Goal: Information Seeking & Learning: Learn about a topic

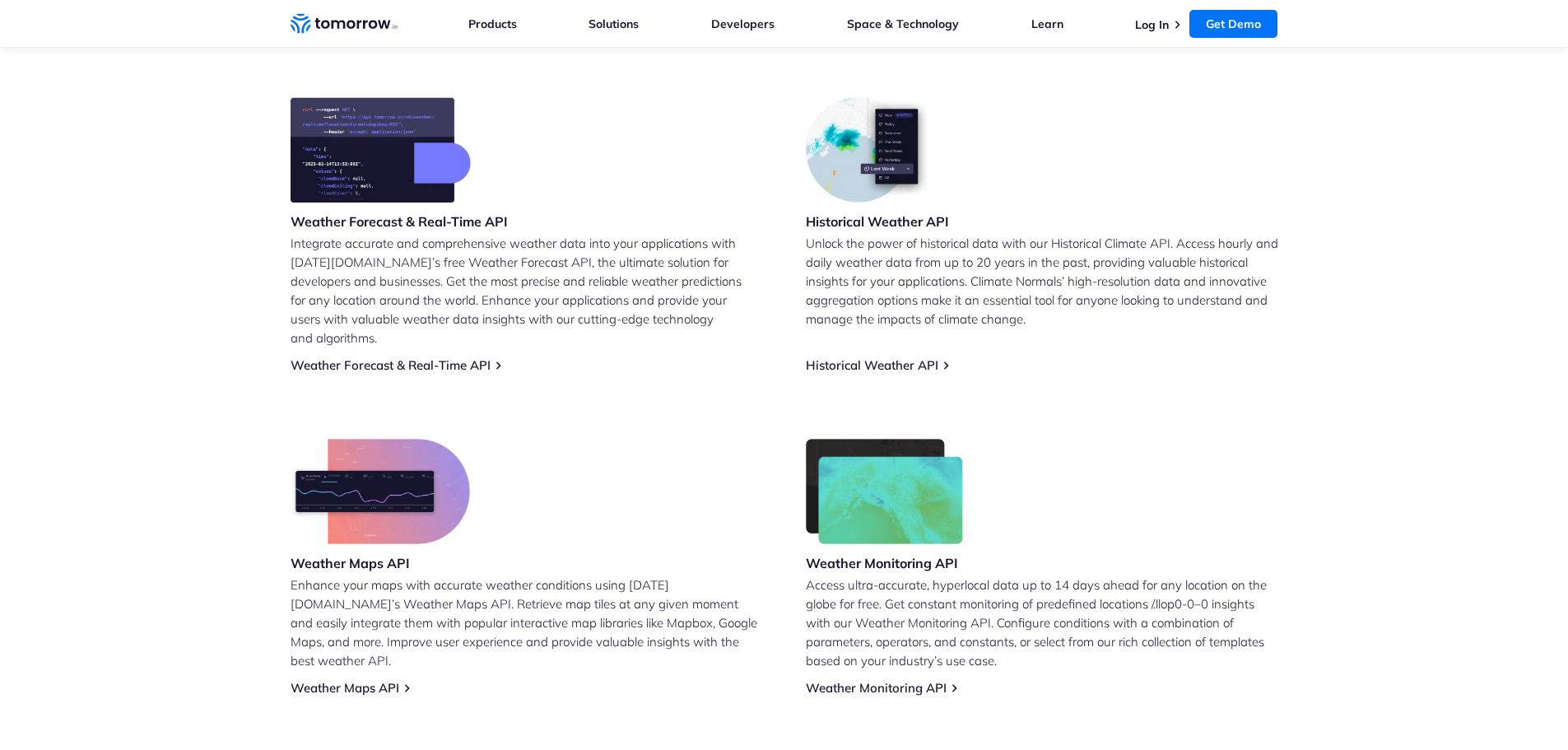
click at [395, 484] on img at bounding box center [380, 491] width 180 height 105
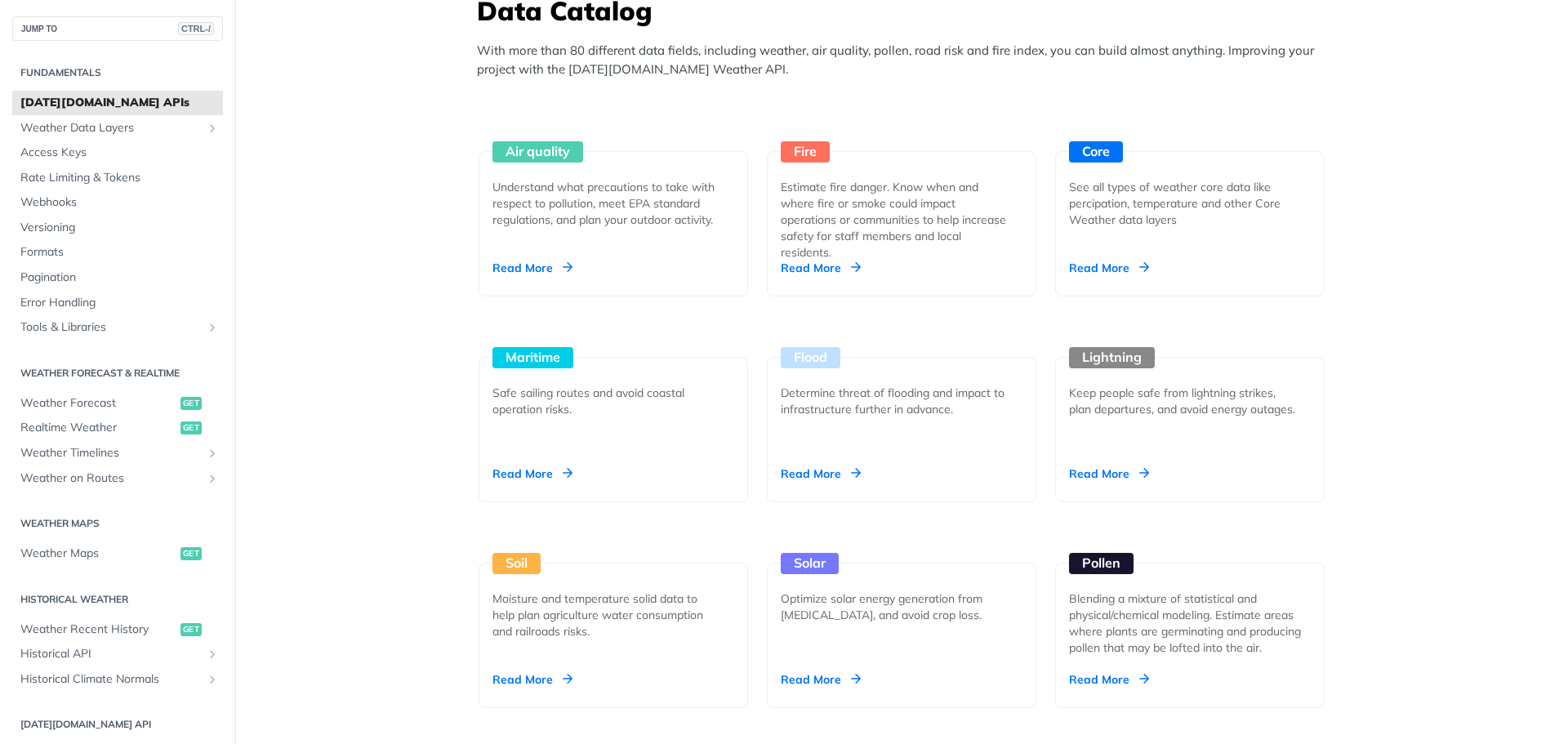
scroll to position [1470, 0]
click at [529, 669] on div "Soil Moisture and temperature solid data to help plan agriculture water consump…" at bounding box center [614, 634] width 270 height 145
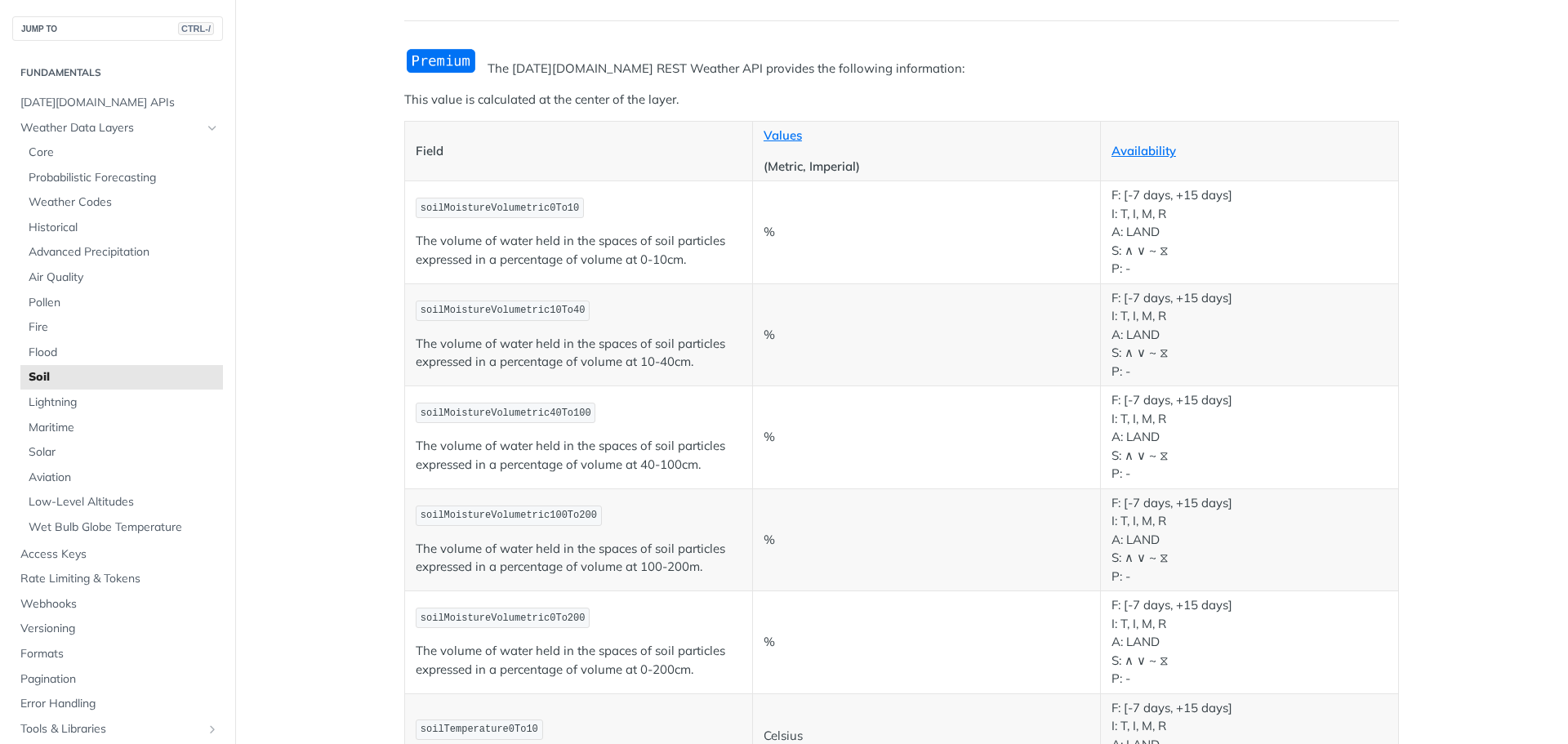
scroll to position [81, 0]
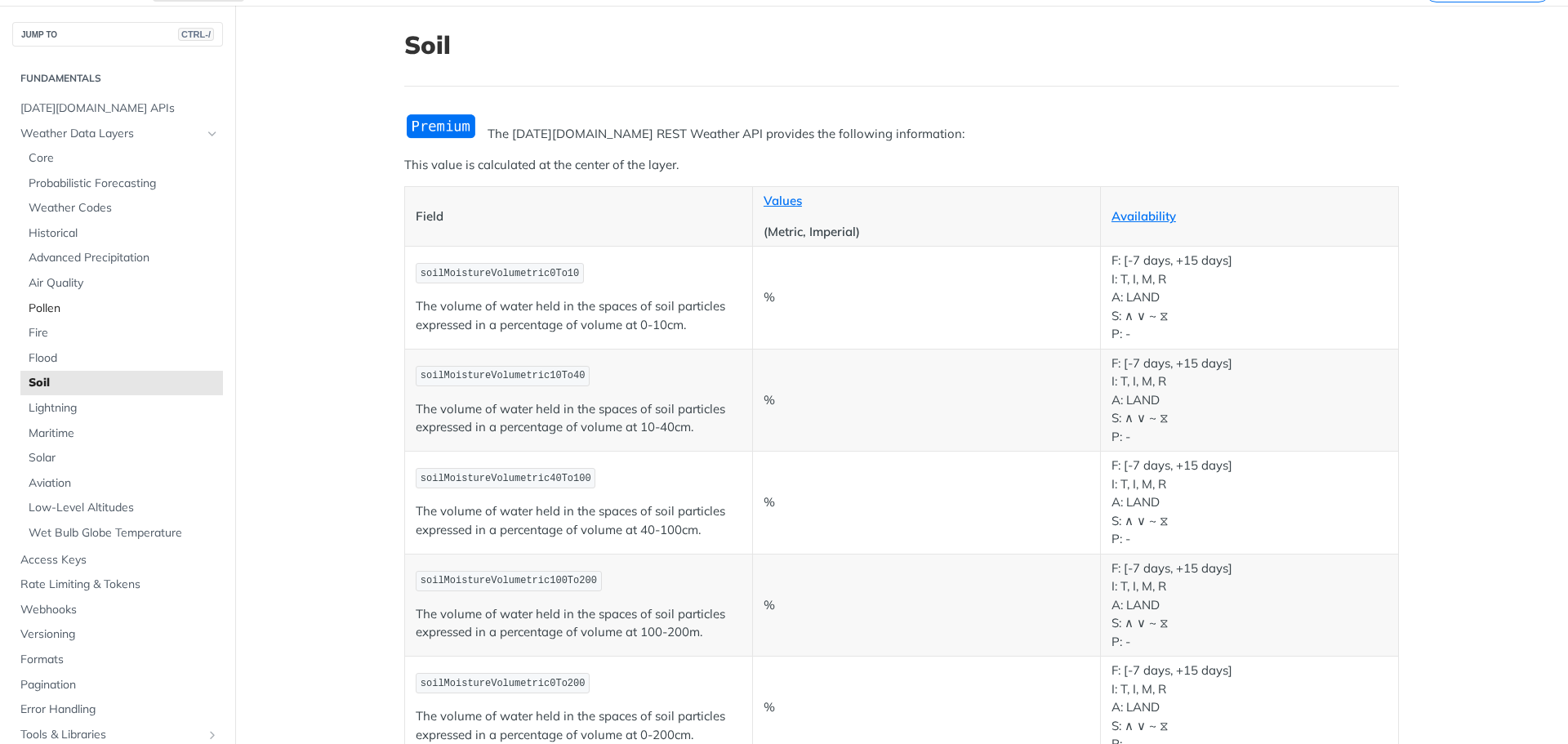
click at [48, 304] on span "Pollen" at bounding box center [124, 309] width 190 height 17
